Goal: Feedback & Contribution: Submit feedback/report problem

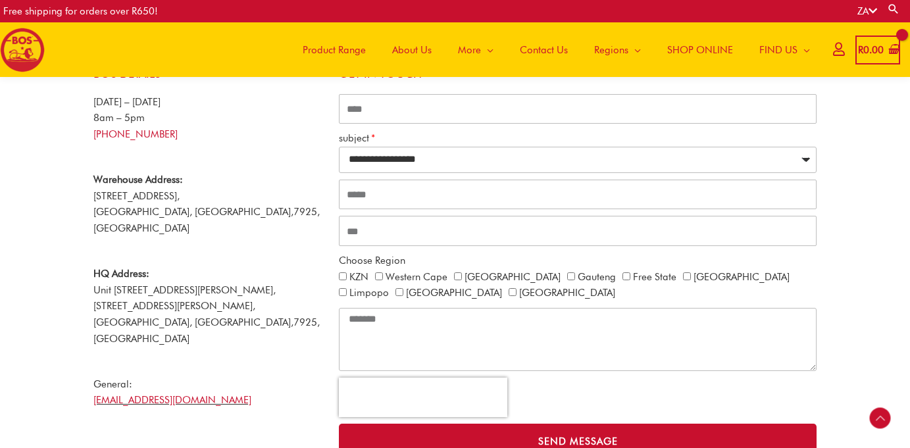
scroll to position [157, 0]
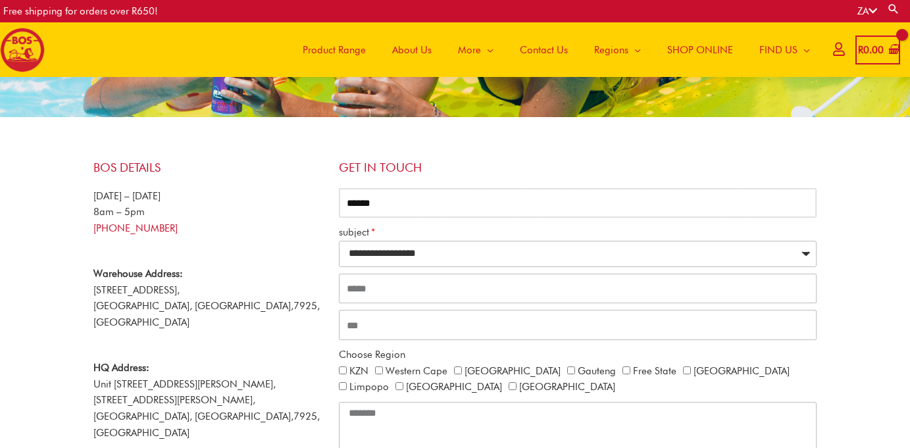
type input "*******"
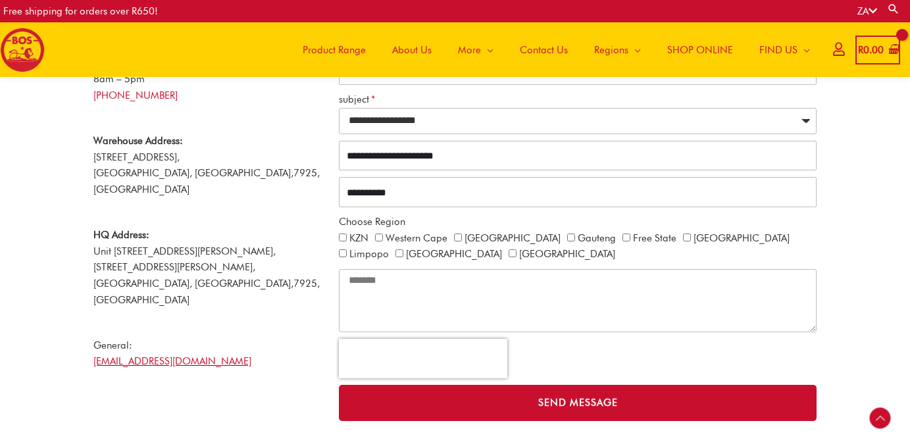
scroll to position [291, 0]
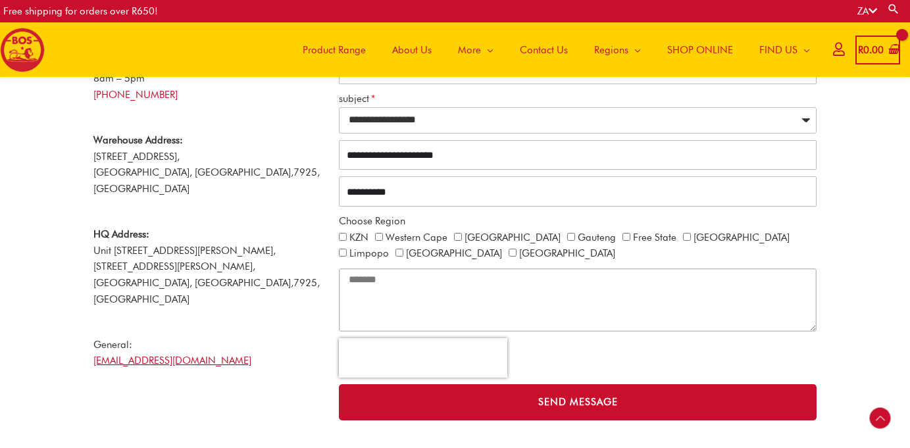
click at [435, 288] on textarea "CONTACT ALL" at bounding box center [578, 299] width 478 height 63
paste textarea "**********"
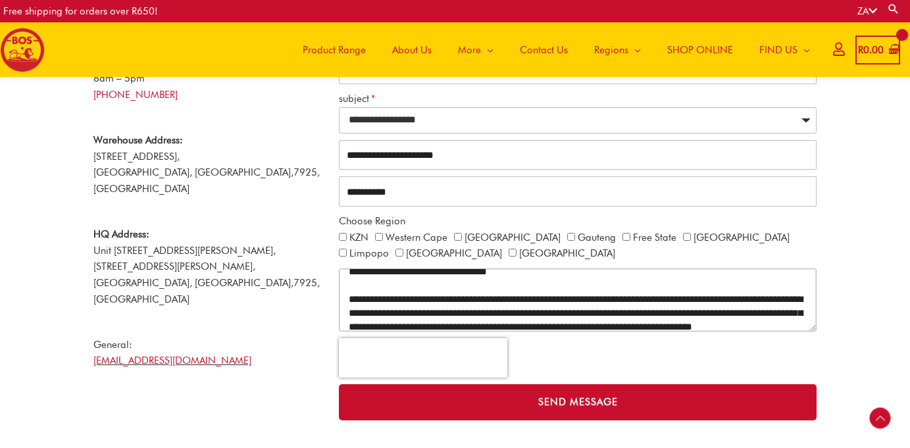
scroll to position [39, 0]
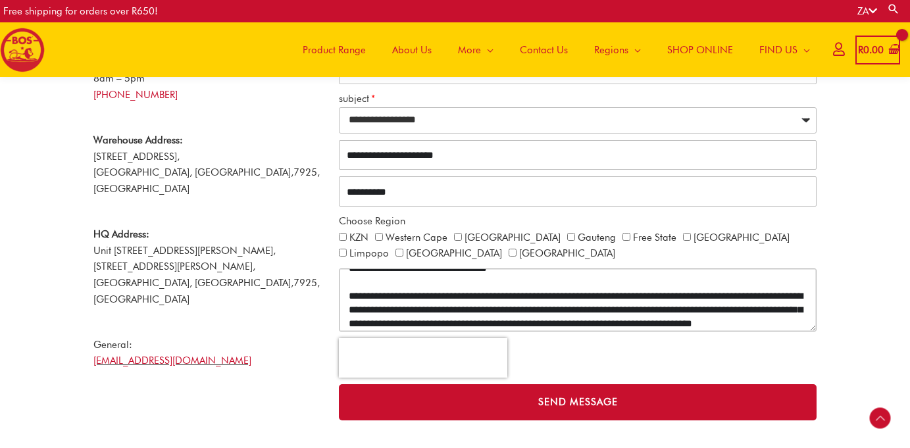
click at [794, 306] on textarea "CONTACT ALL" at bounding box center [578, 299] width 478 height 63
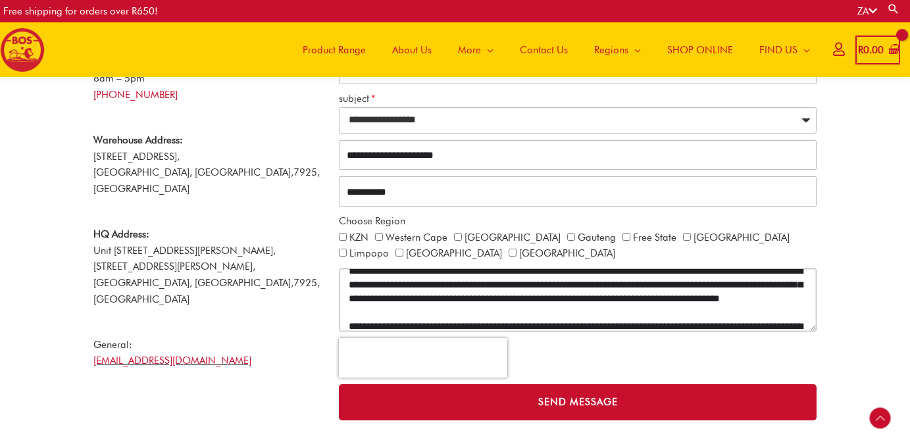
drag, startPoint x: 410, startPoint y: 307, endPoint x: 321, endPoint y: 308, distance: 88.8
click at [321, 308] on div "**********" at bounding box center [455, 223] width 737 height 407
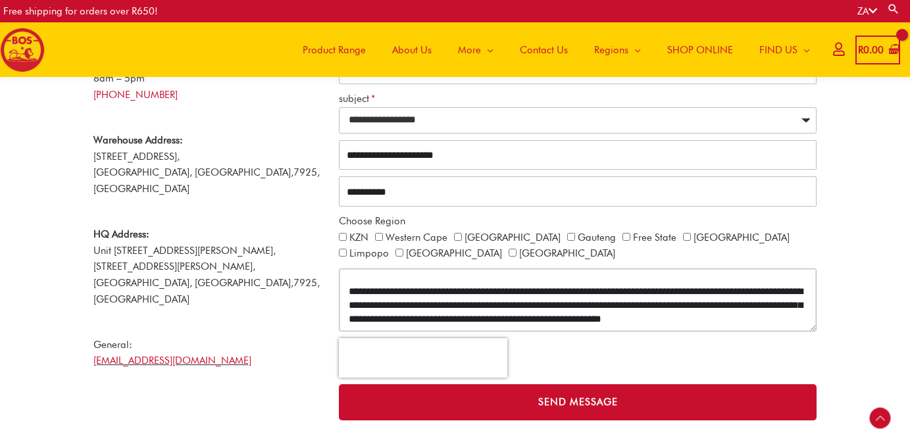
scroll to position [95, 0]
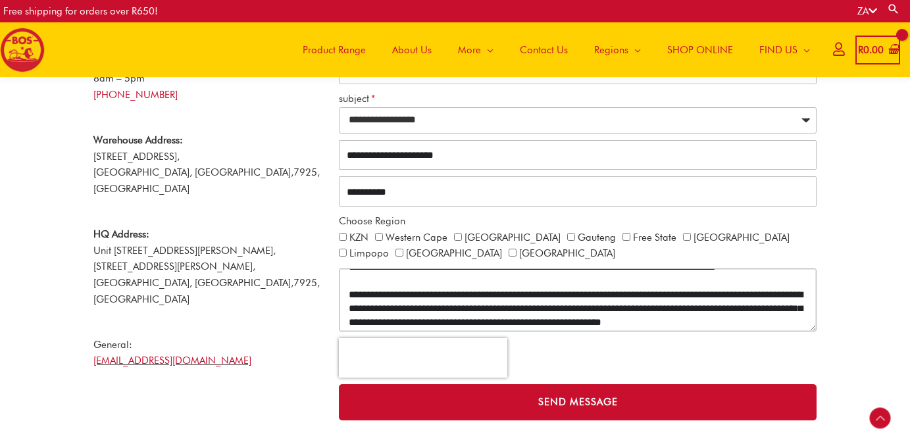
drag, startPoint x: 401, startPoint y: 280, endPoint x: 339, endPoint y: 280, distance: 62.5
click at [339, 280] on textarea "CONTACT ALL" at bounding box center [578, 299] width 478 height 63
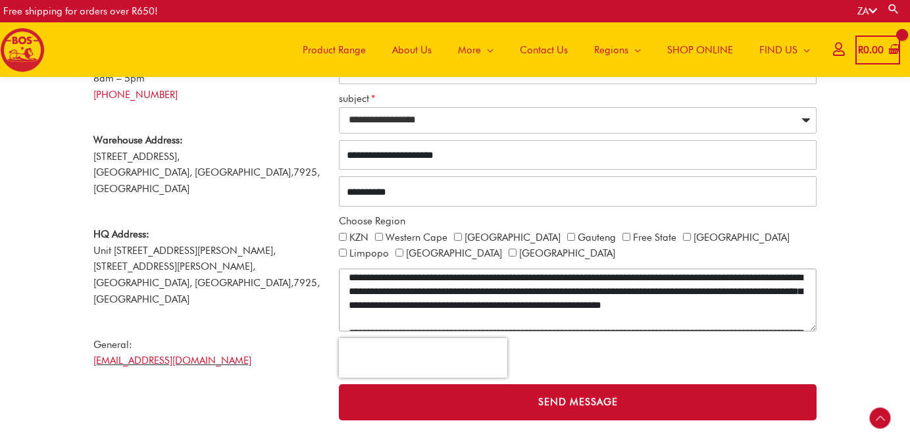
scroll to position [117, 0]
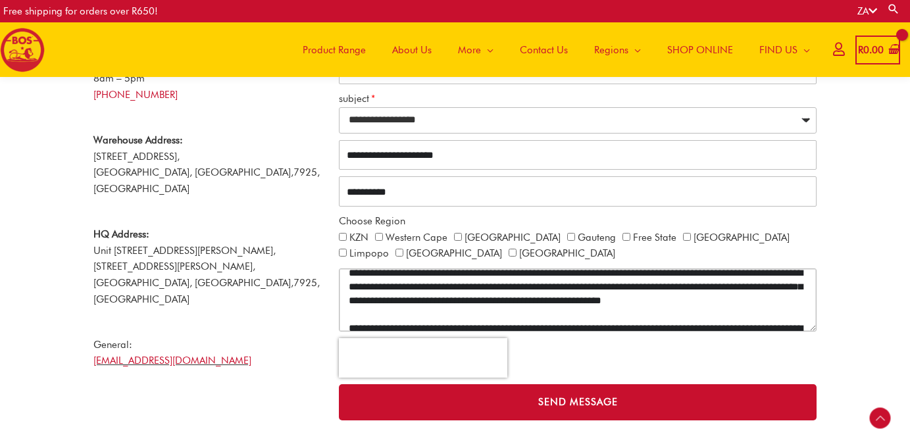
click at [626, 297] on textarea "CONTACT ALL" at bounding box center [578, 299] width 478 height 63
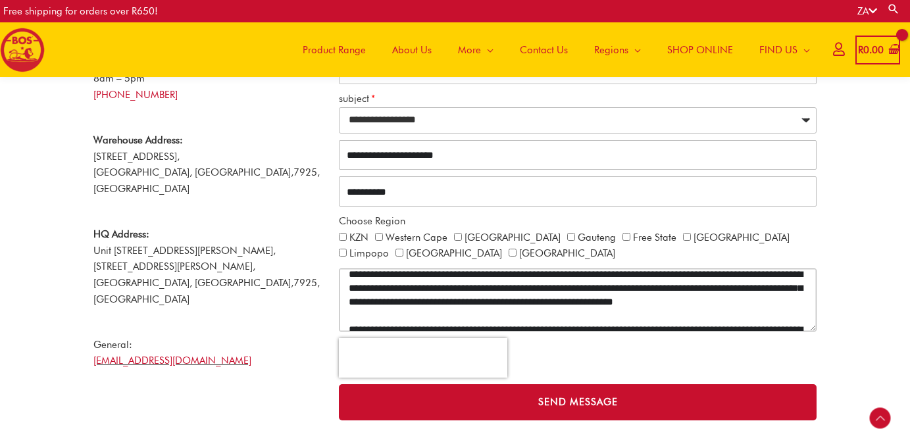
scroll to position [116, 0]
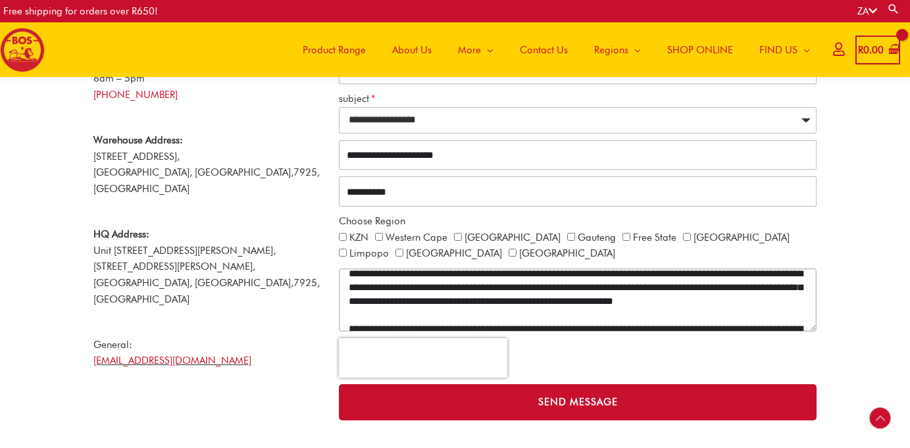
click at [724, 314] on textarea "CONTACT ALL" at bounding box center [578, 299] width 478 height 63
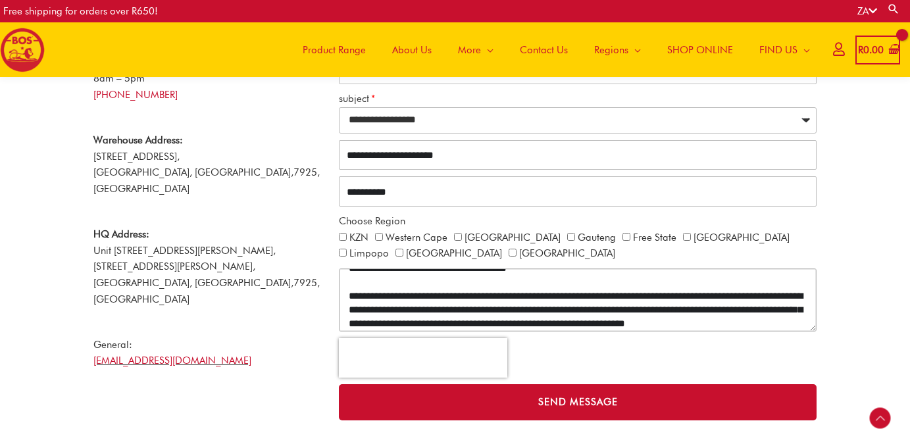
scroll to position [170, 0]
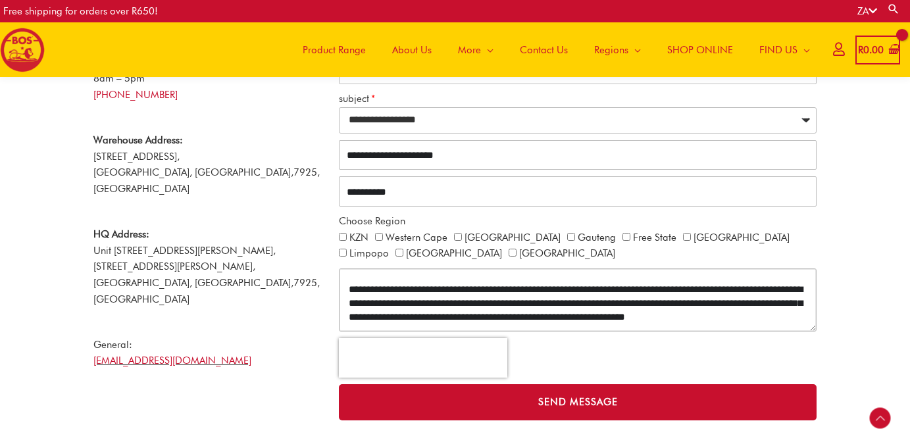
click at [651, 314] on textarea "CONTACT ALL" at bounding box center [578, 299] width 478 height 63
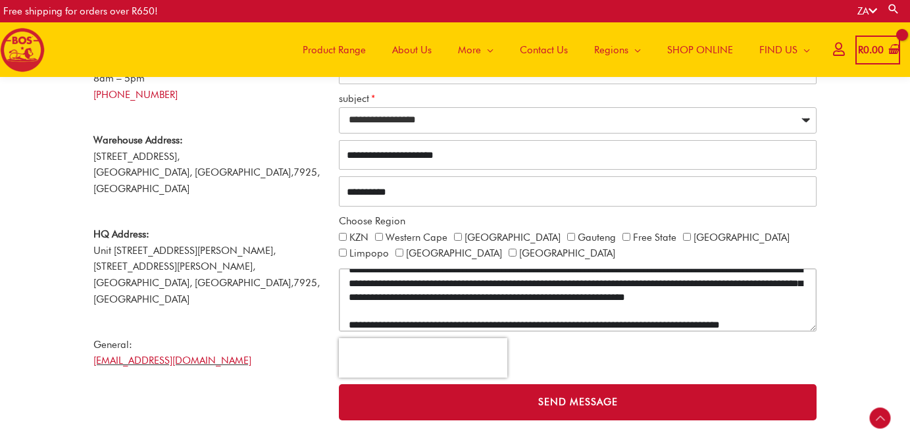
click at [585, 291] on textarea "CONTACT ALL" at bounding box center [578, 299] width 478 height 63
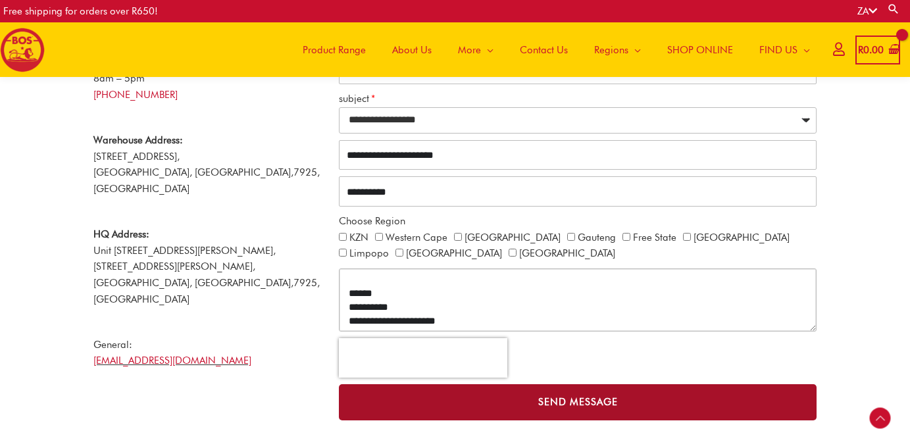
scroll to position [304, 0]
type textarea "**********"
click at [520, 398] on span "Send Message" at bounding box center [578, 402] width 426 height 10
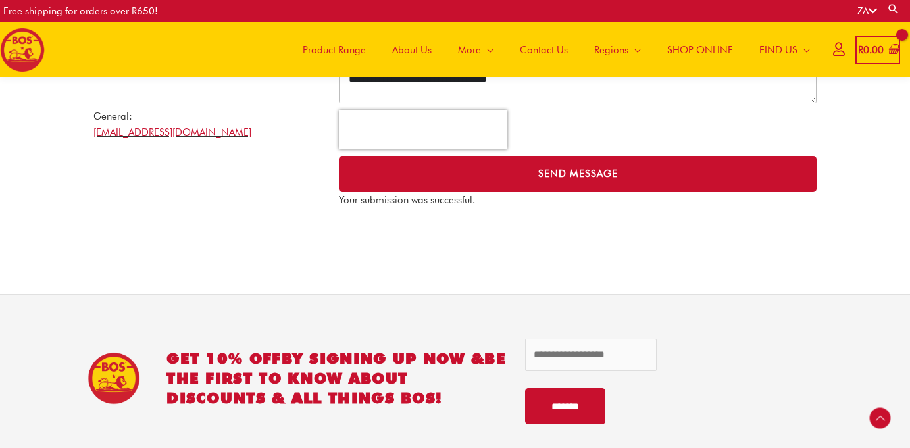
scroll to position [520, 0]
